Goal: Task Accomplishment & Management: Manage account settings

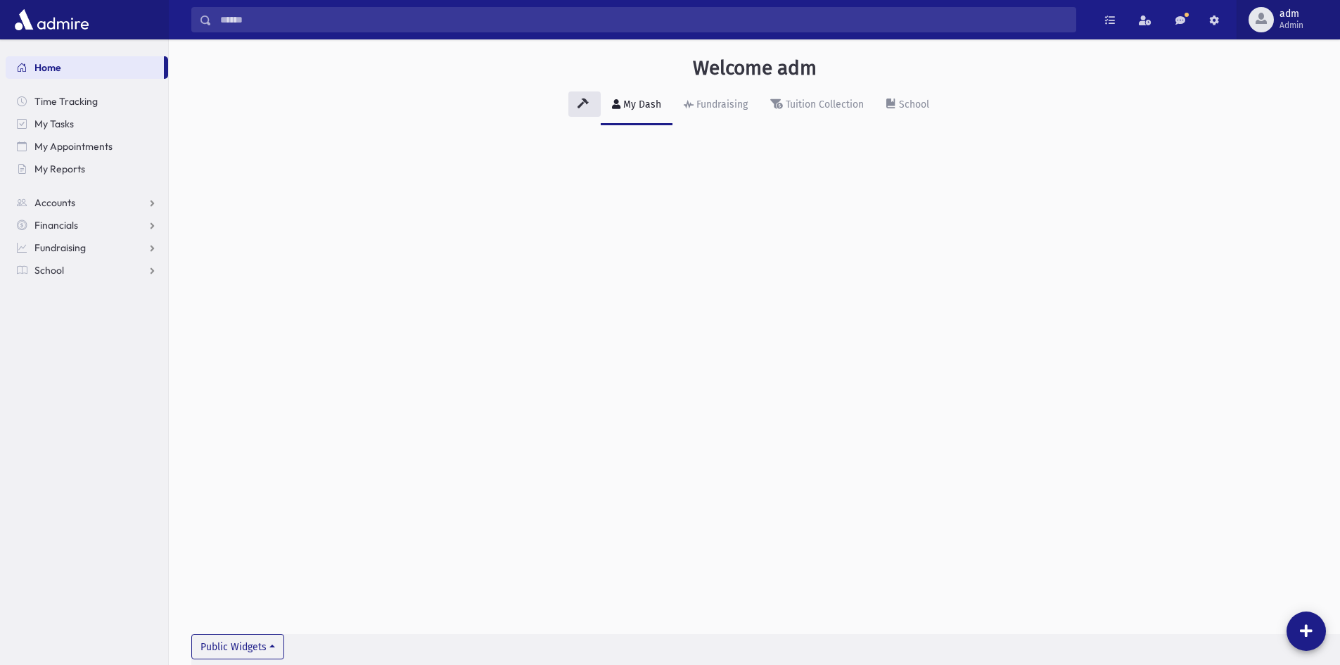
click at [1282, 19] on span "adm" at bounding box center [1291, 13] width 24 height 11
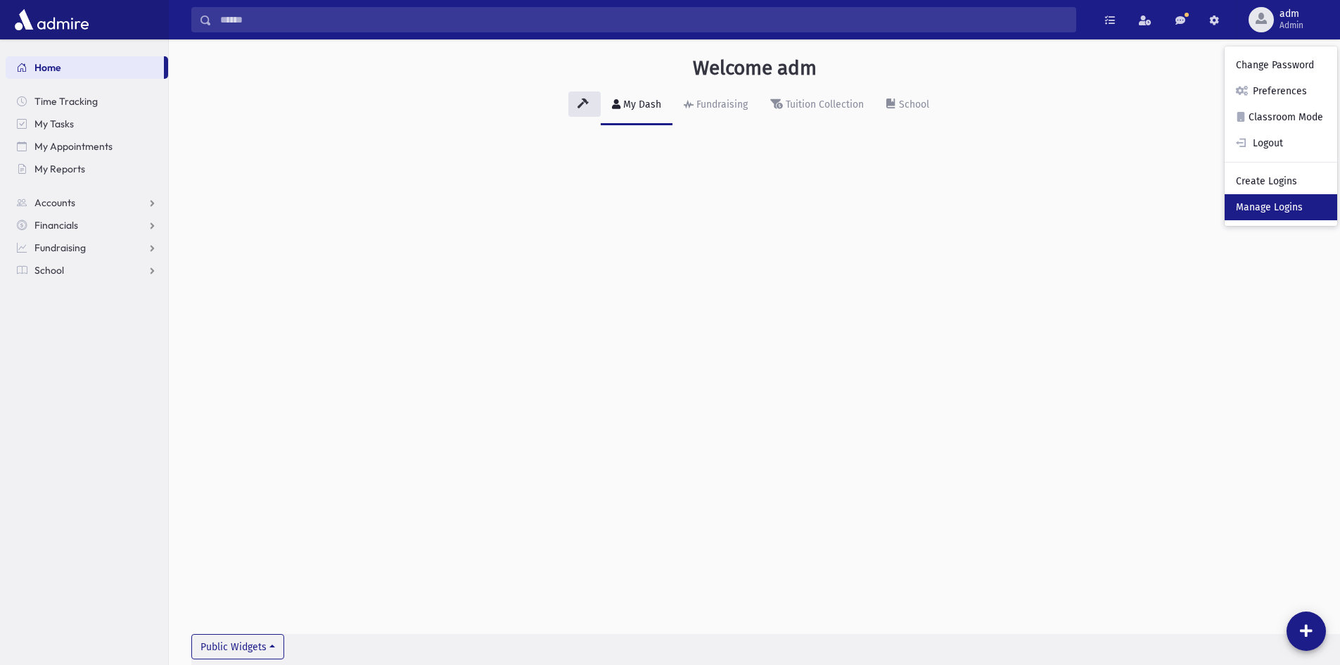
click at [1257, 208] on link "Manage Logins" at bounding box center [1281, 207] width 113 height 26
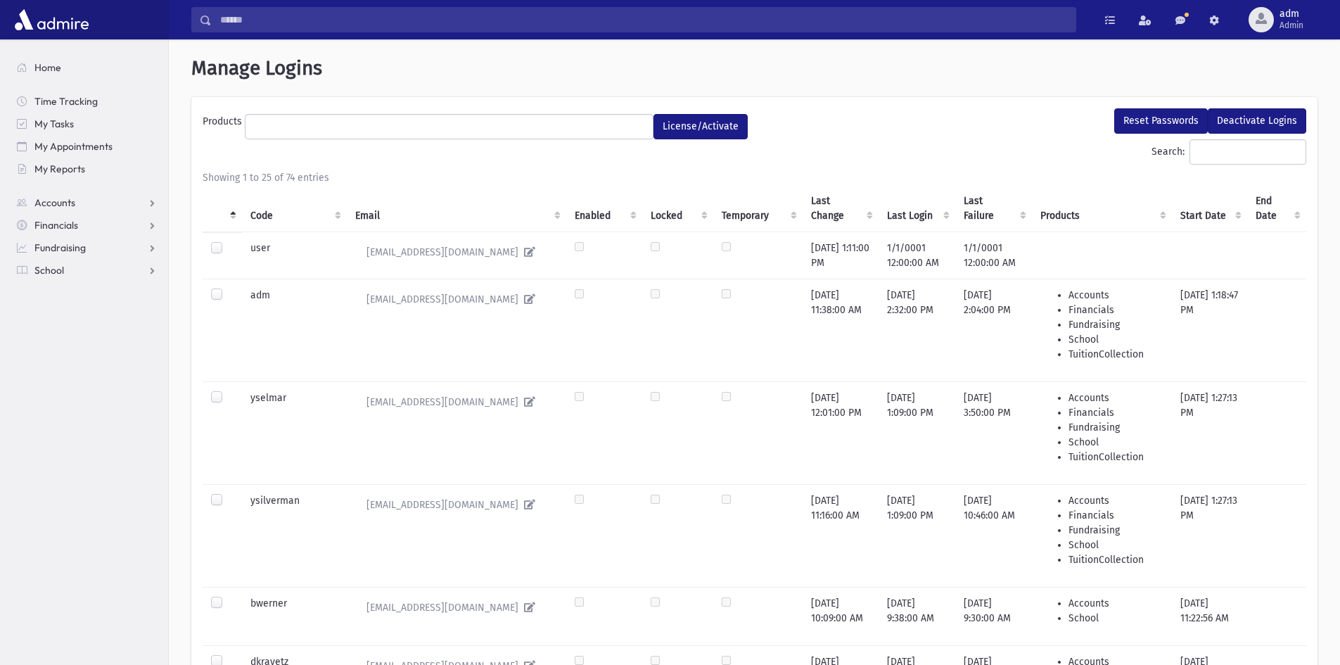
select select
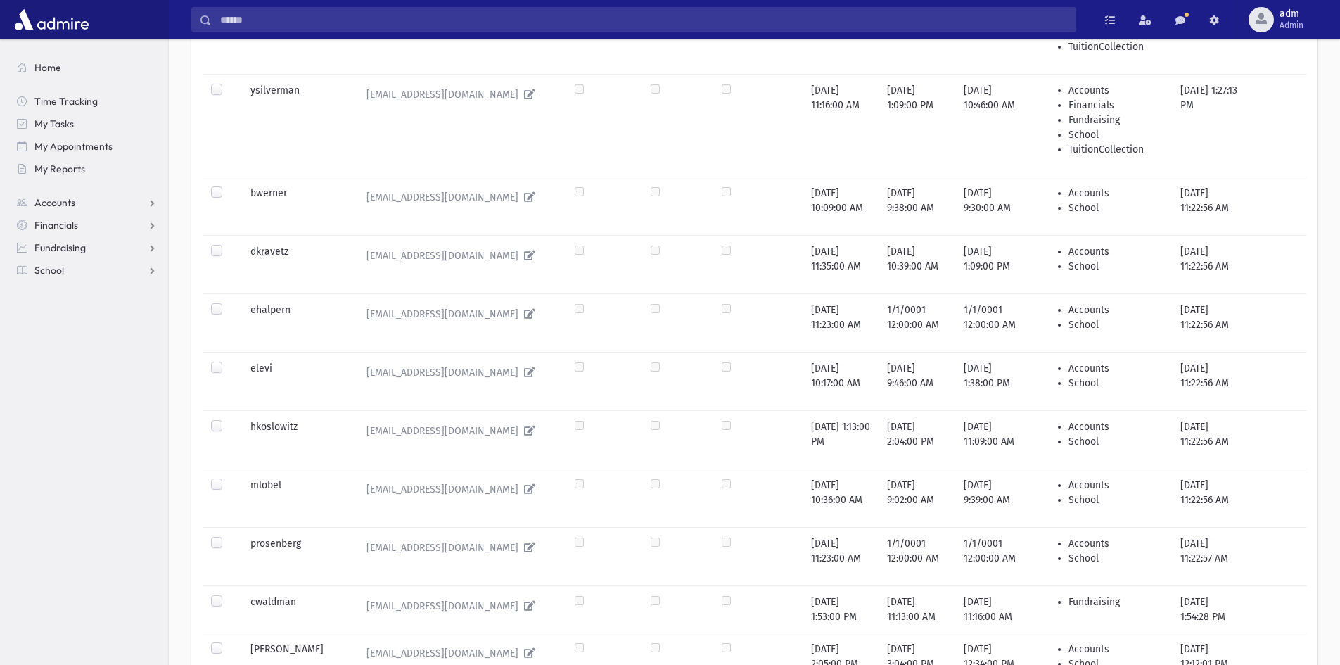
scroll to position [414, 0]
click at [228, 416] on label at bounding box center [228, 416] width 0 height 0
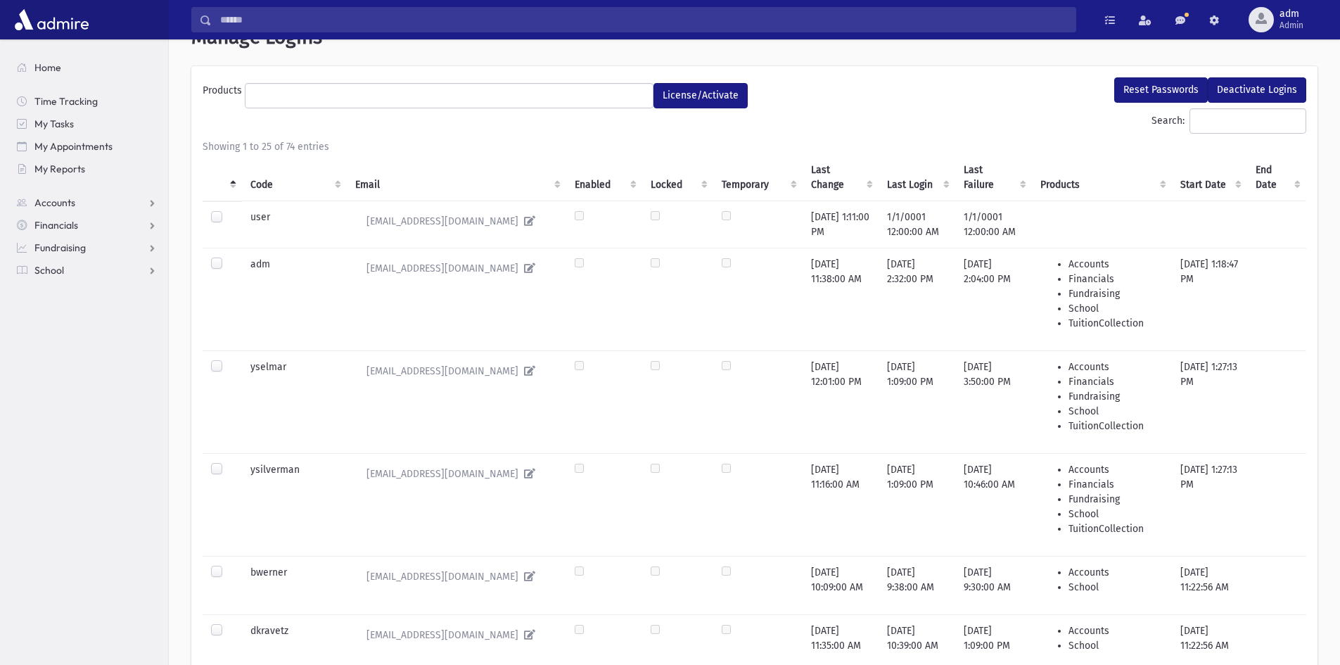
scroll to position [0, 0]
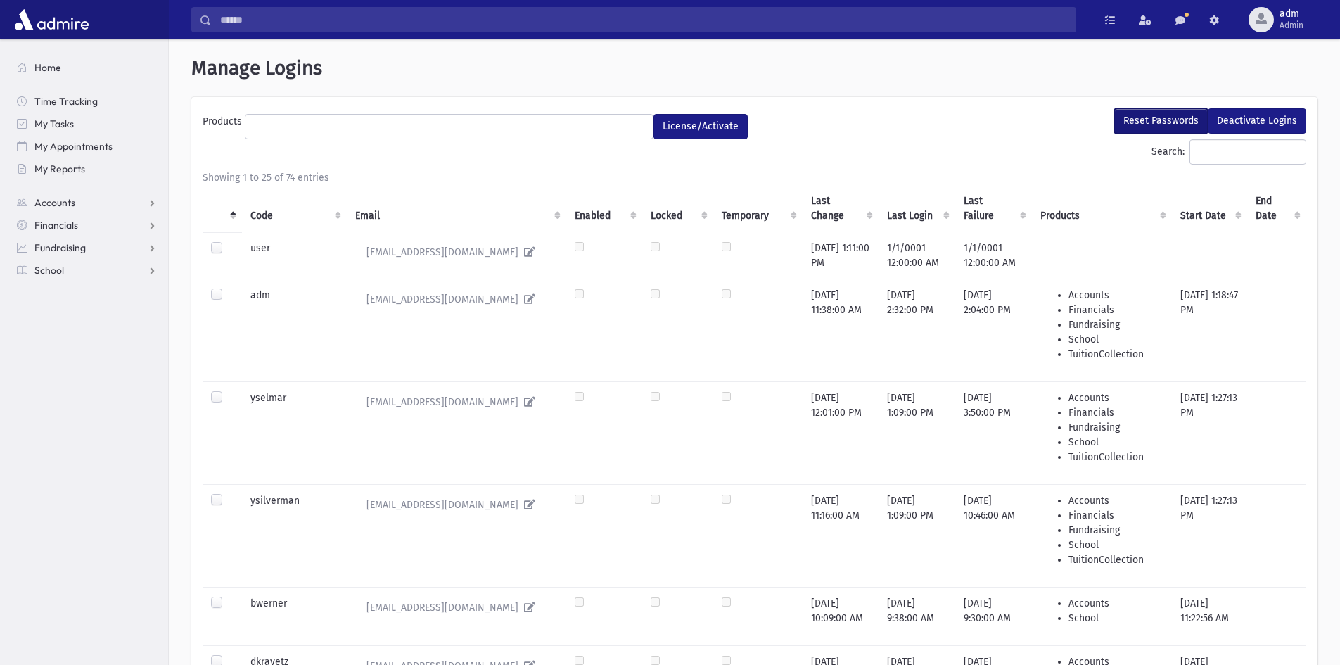
click at [1152, 112] on button "Reset Passwords" at bounding box center [1161, 120] width 94 height 25
select select
